Goal: Information Seeking & Learning: Learn about a topic

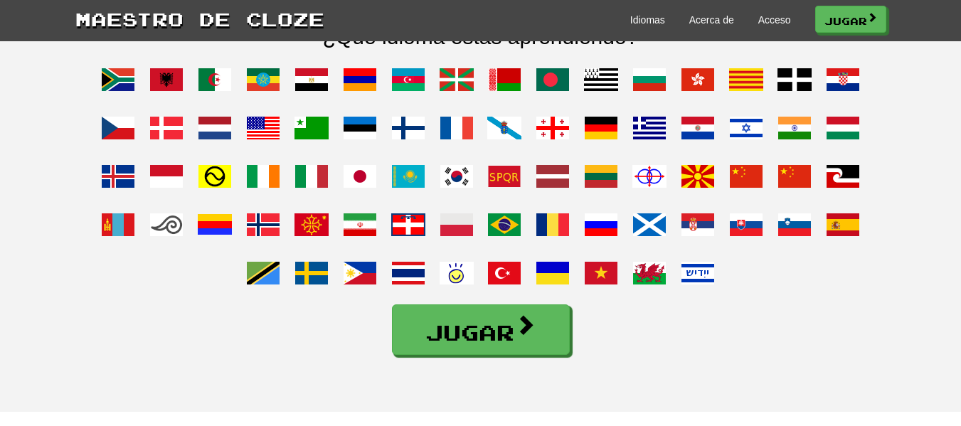
scroll to position [1180, 0]
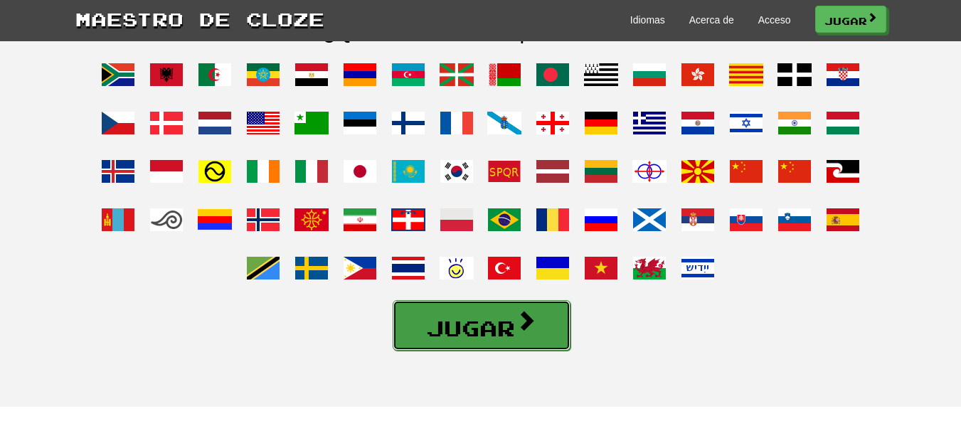
click at [480, 341] on font "Jugar" at bounding box center [470, 328] width 89 height 26
click at [260, 137] on span at bounding box center [263, 123] width 34 height 34
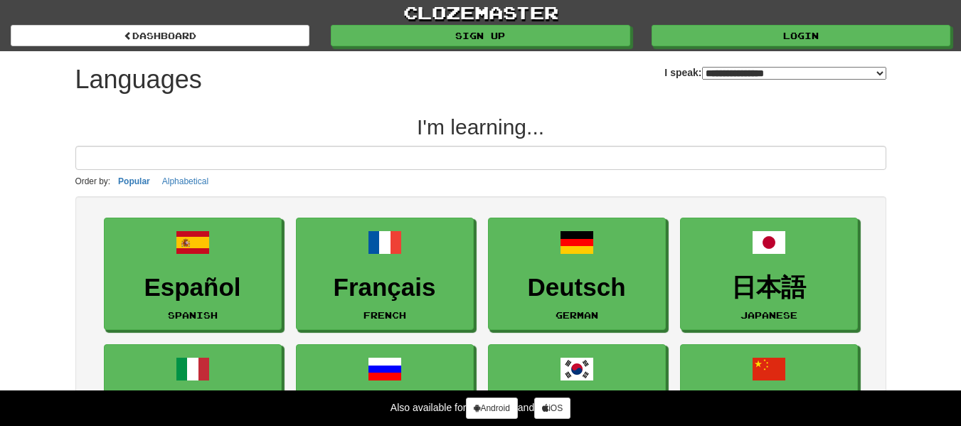
select select "*******"
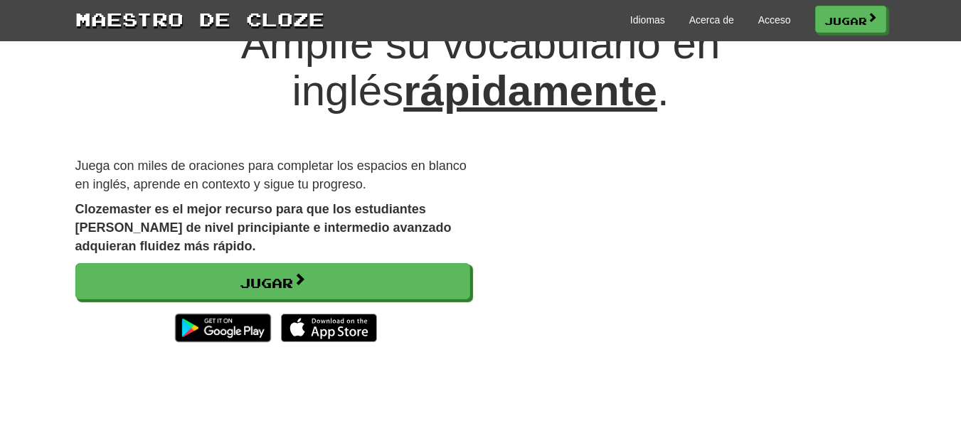
scroll to position [73, 0]
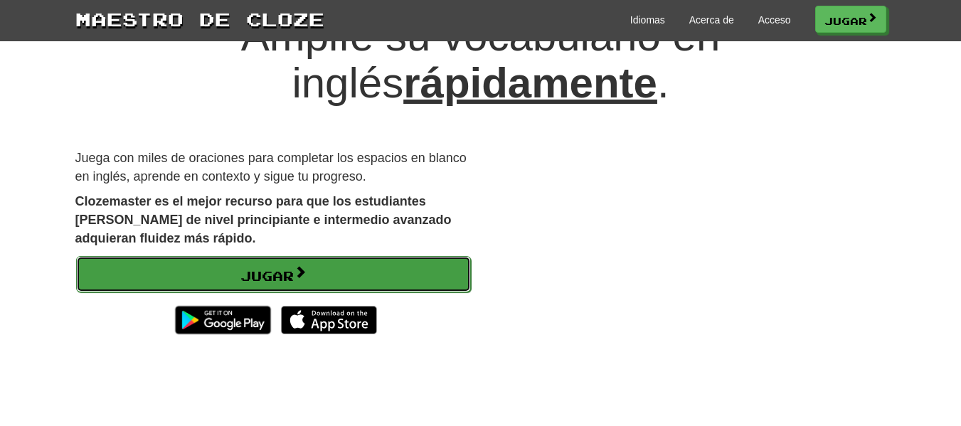
click at [274, 269] on font "Jugar" at bounding box center [266, 276] width 53 height 16
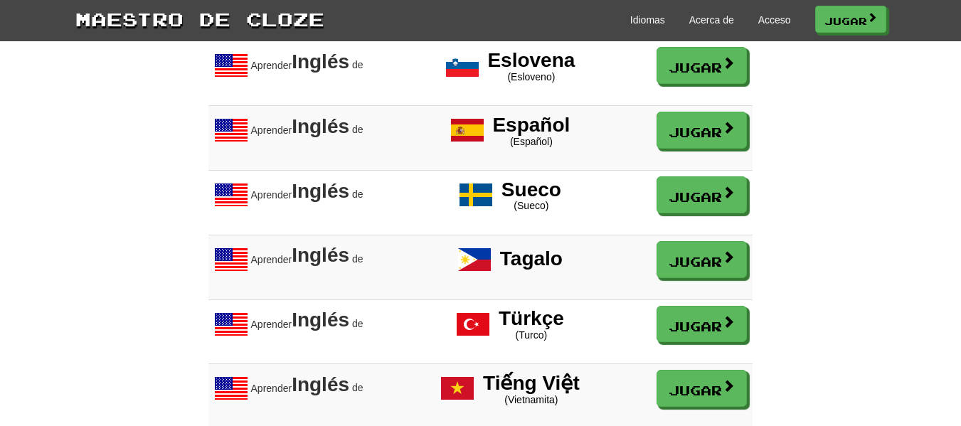
scroll to position [2384, 0]
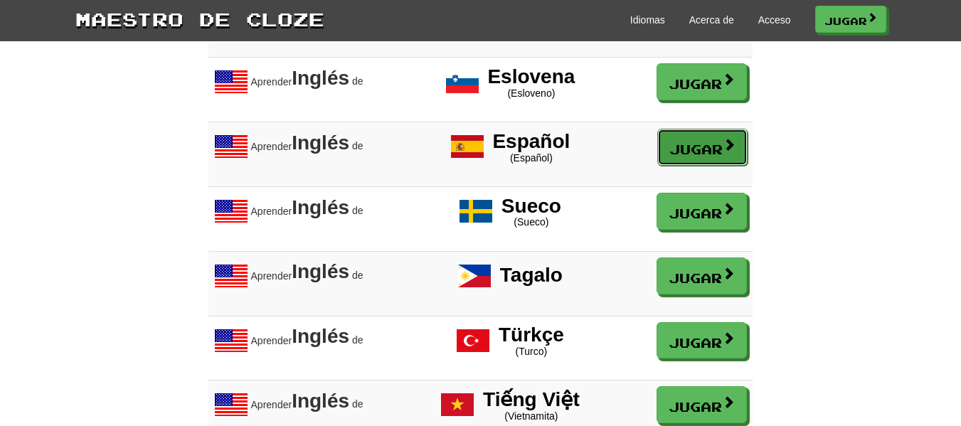
click at [669, 157] on font "Jugar" at bounding box center [695, 149] width 53 height 16
